Goal: Task Accomplishment & Management: Complete application form

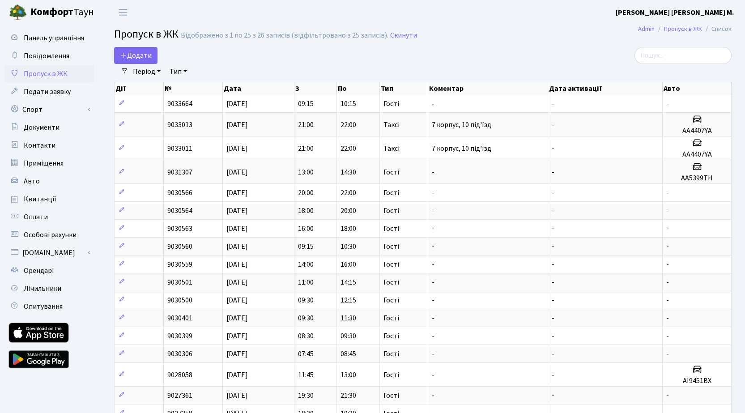
select select "25"
click at [151, 53] on span "Додати" at bounding box center [136, 56] width 32 height 10
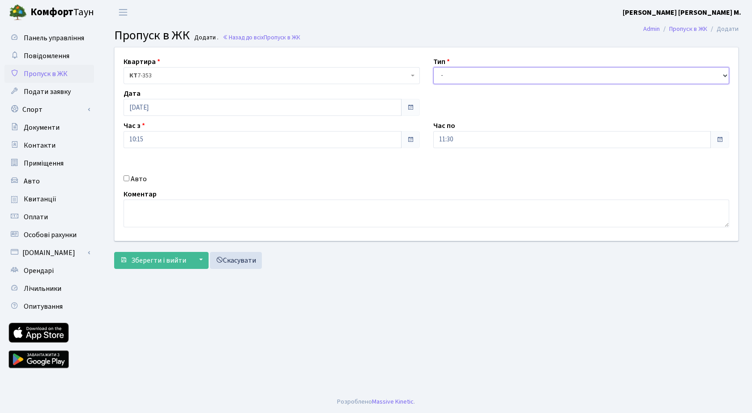
click at [476, 77] on select "- Доставка Таксі Гості Сервіс" at bounding box center [581, 75] width 296 height 17
select select "3"
click at [433, 67] on select "- Доставка Таксі Гості Сервіс" at bounding box center [581, 75] width 296 height 17
click at [124, 178] on input "Авто" at bounding box center [127, 179] width 6 height 6
checkbox input "true"
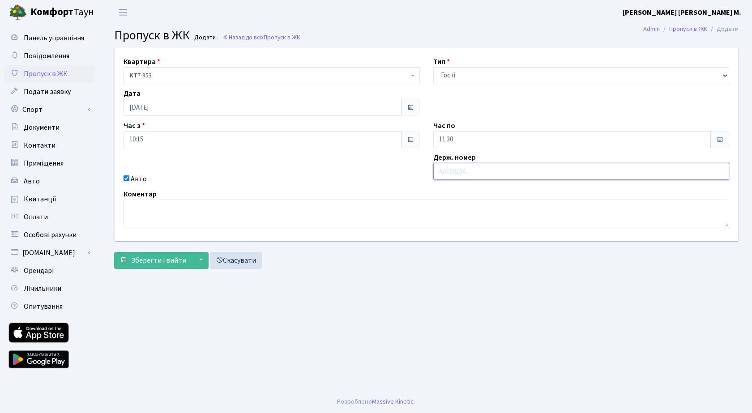
click at [471, 170] on input "text" at bounding box center [581, 171] width 296 height 17
type input "АІ9451ВХ"
click at [160, 263] on span "Зберегти і вийти" at bounding box center [158, 261] width 55 height 10
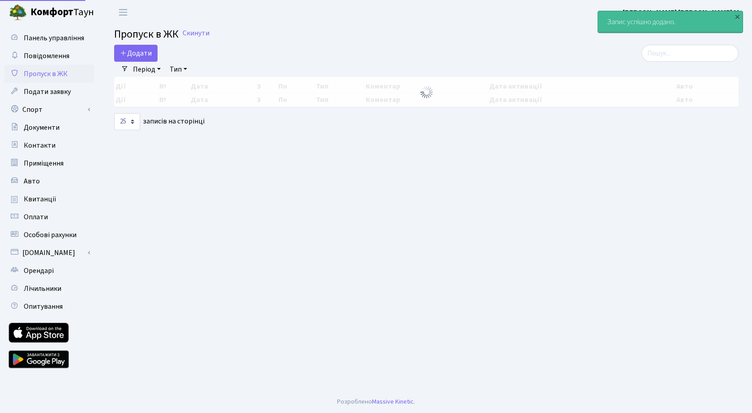
select select "25"
